Goal: Transaction & Acquisition: Book appointment/travel/reservation

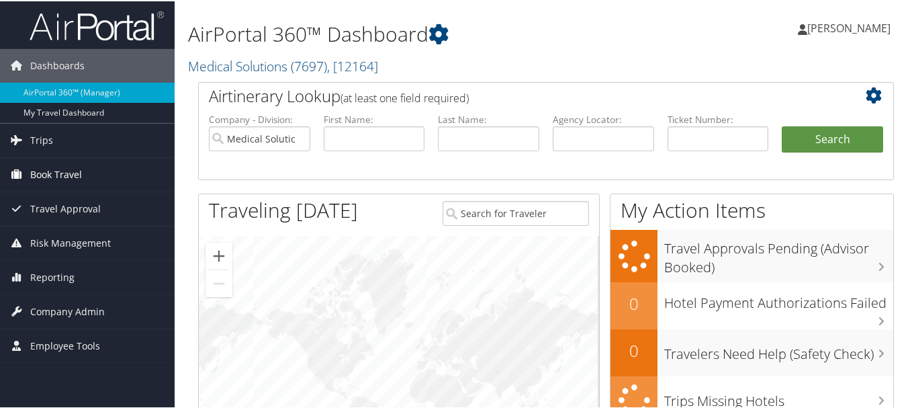
click at [25, 172] on icon at bounding box center [17, 173] width 20 height 20
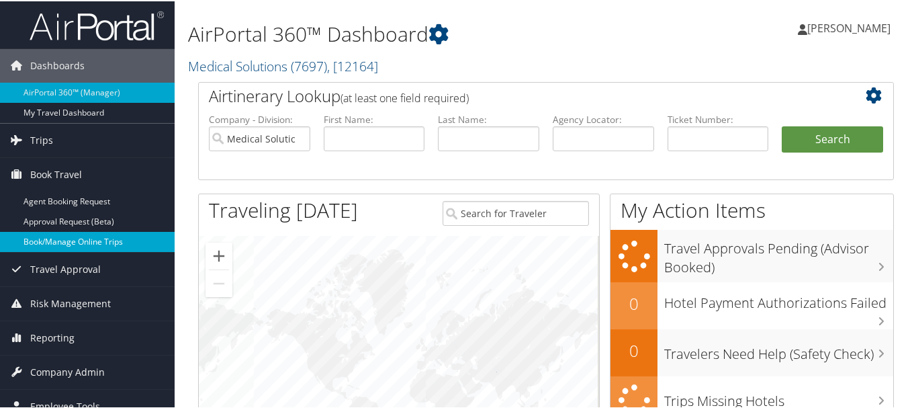
click at [80, 235] on link "Book/Manage Online Trips" at bounding box center [87, 240] width 175 height 20
